Goal: Navigation & Orientation: Find specific page/section

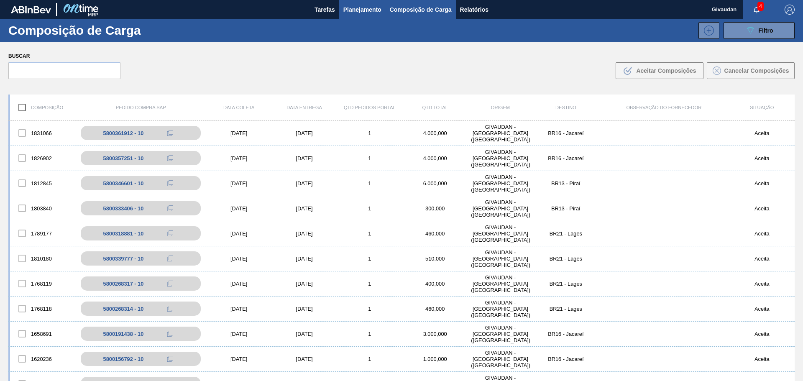
click at [356, 15] on button "Planejamento" at bounding box center [362, 9] width 46 height 19
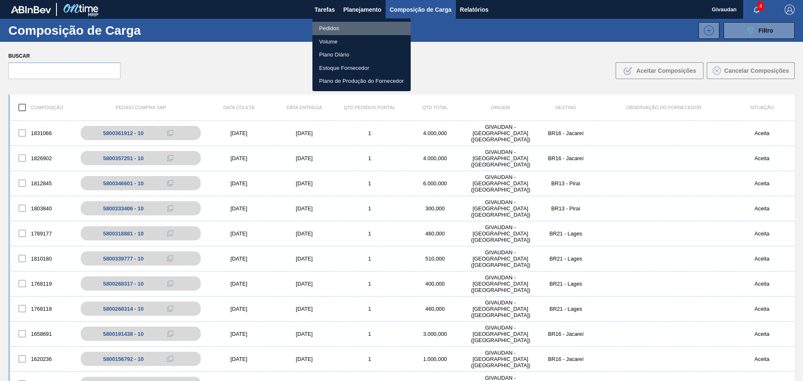
click at [338, 29] on li "Pedidos" at bounding box center [361, 28] width 98 height 13
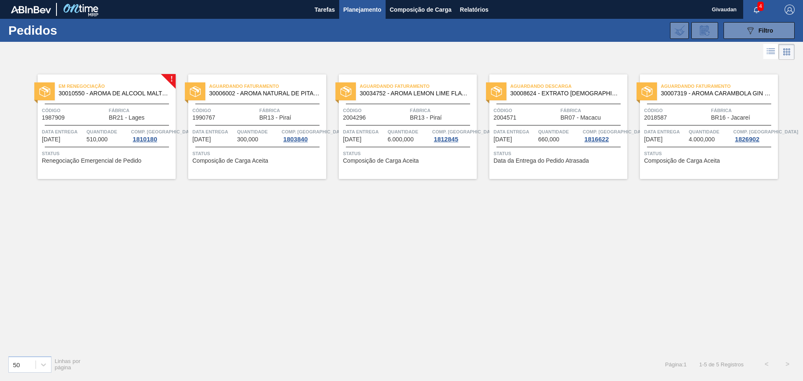
click at [342, 12] on button "Planejamento" at bounding box center [362, 9] width 46 height 19
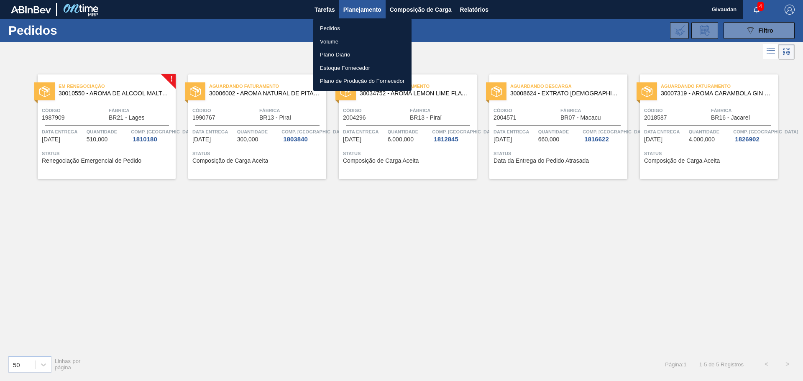
click at [328, 11] on div at bounding box center [401, 190] width 803 height 381
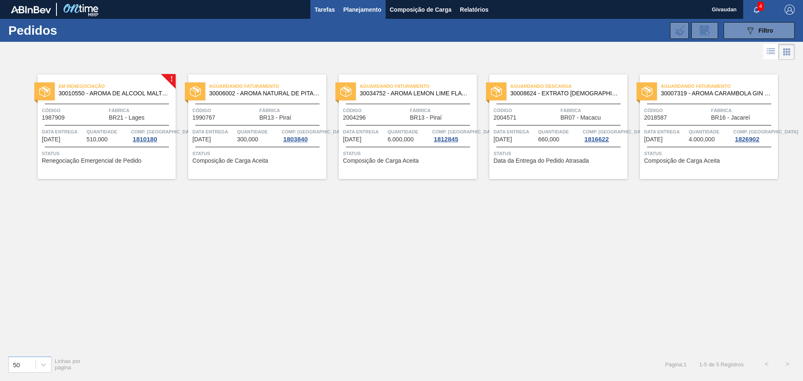
click at [325, 11] on span "Tarefas" at bounding box center [325, 10] width 20 height 10
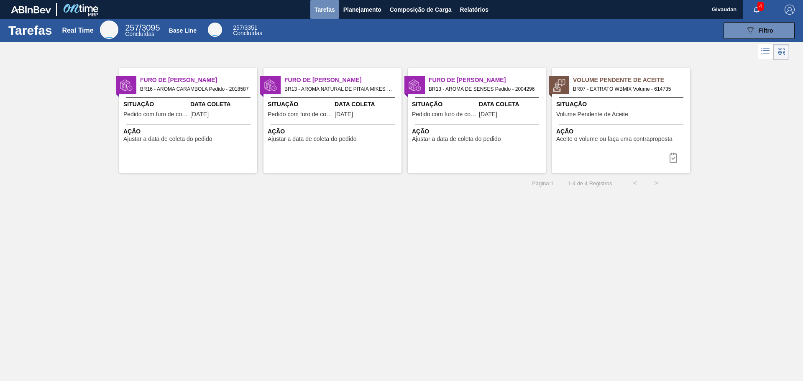
click at [325, 15] on button "Tarefas" at bounding box center [324, 9] width 29 height 19
click at [346, 11] on span "Planejamento" at bounding box center [362, 10] width 38 height 10
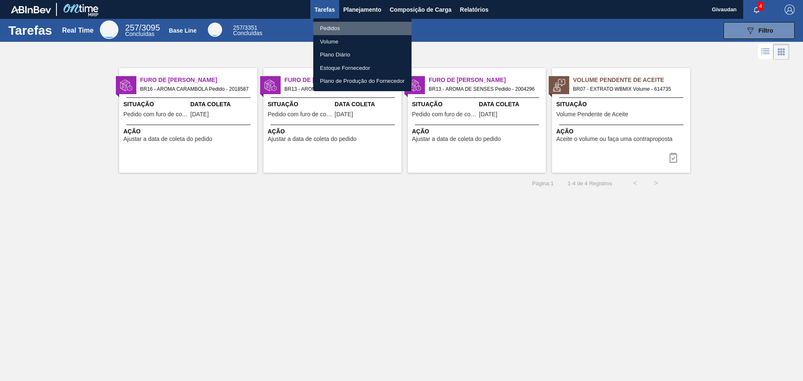
click at [330, 28] on li "Pedidos" at bounding box center [362, 28] width 98 height 13
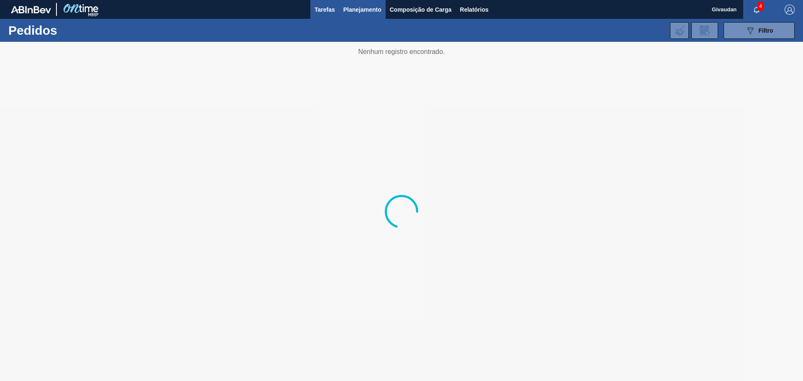
click at [328, 10] on span "Tarefas" at bounding box center [325, 10] width 20 height 10
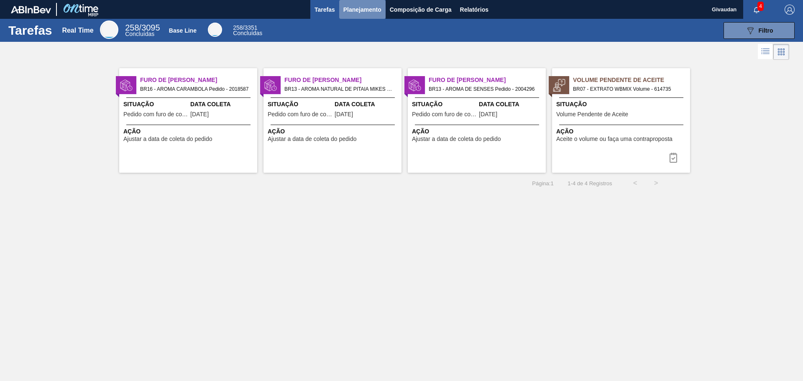
click at [348, 10] on span "Planejamento" at bounding box center [362, 10] width 38 height 10
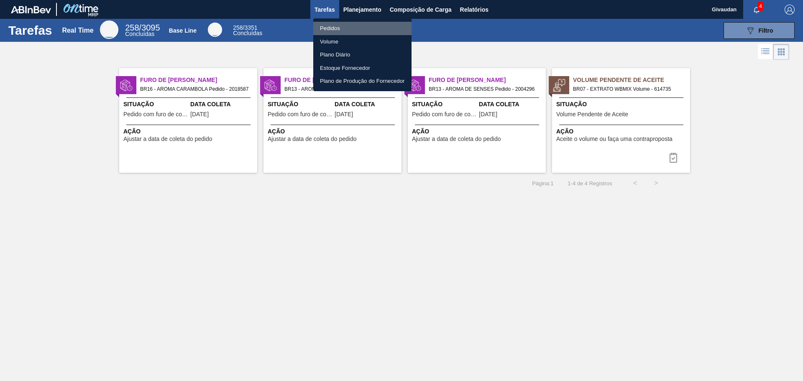
click at [334, 25] on li "Pedidos" at bounding box center [362, 28] width 98 height 13
